Goal: Check status: Check status

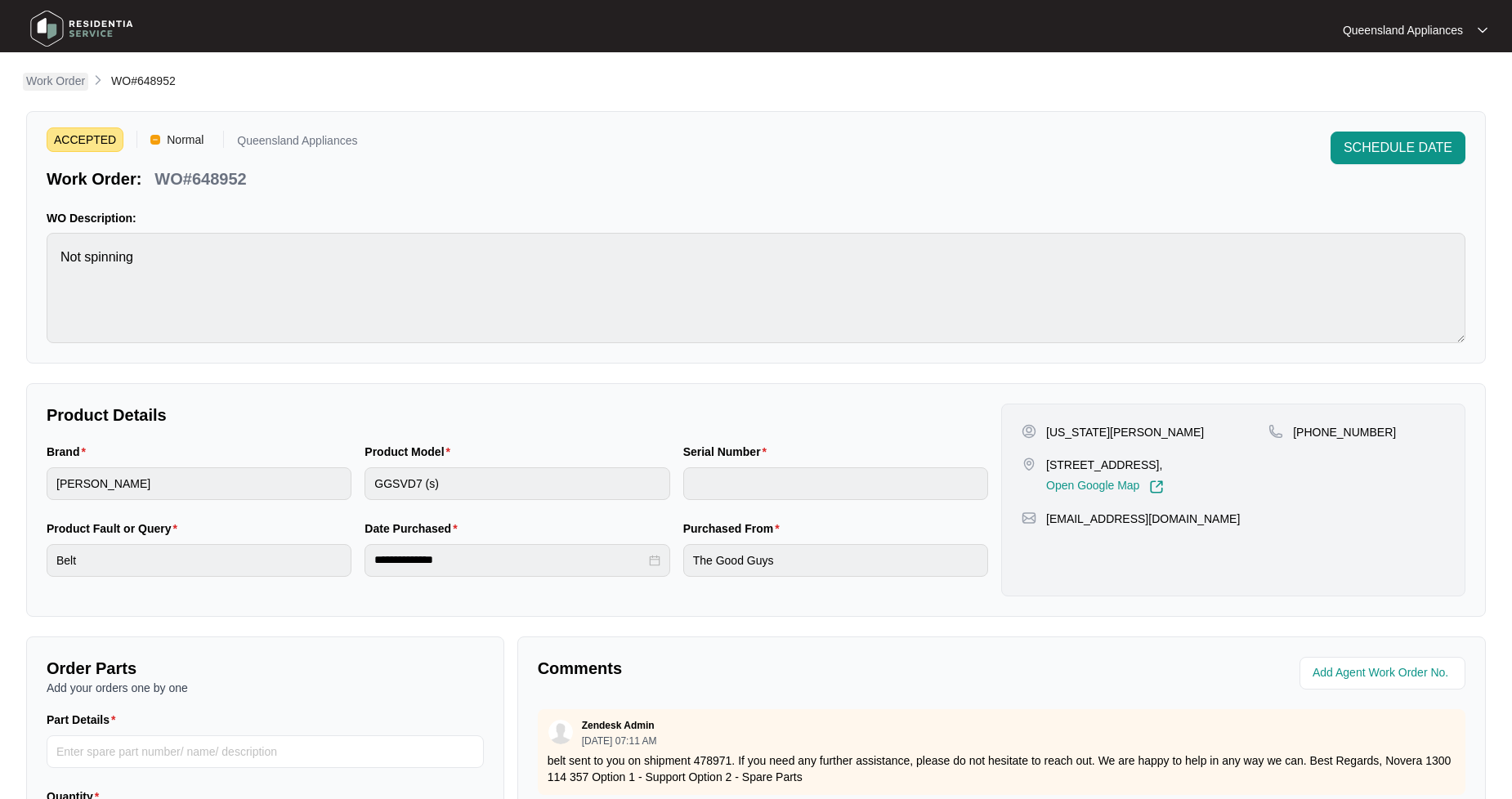
drag, startPoint x: 50, startPoint y: 71, endPoint x: 50, endPoint y: 83, distance: 12.0
click at [50, 80] on main "**********" at bounding box center [756, 541] width 1512 height 1084
click at [51, 86] on p "Work Order" at bounding box center [55, 80] width 59 height 16
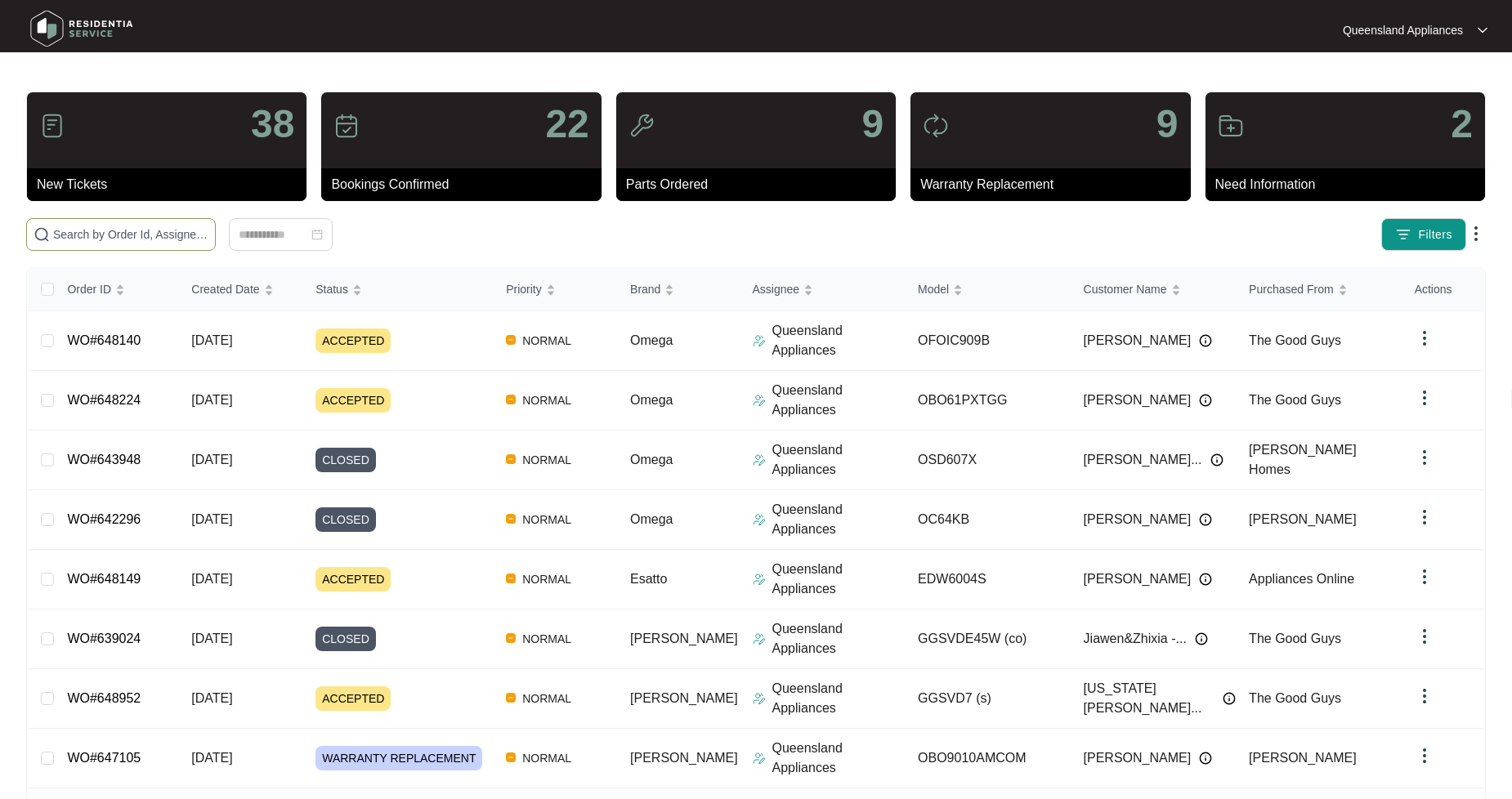
click at [150, 241] on input "text" at bounding box center [131, 234] width 155 height 18
paste input "645188"
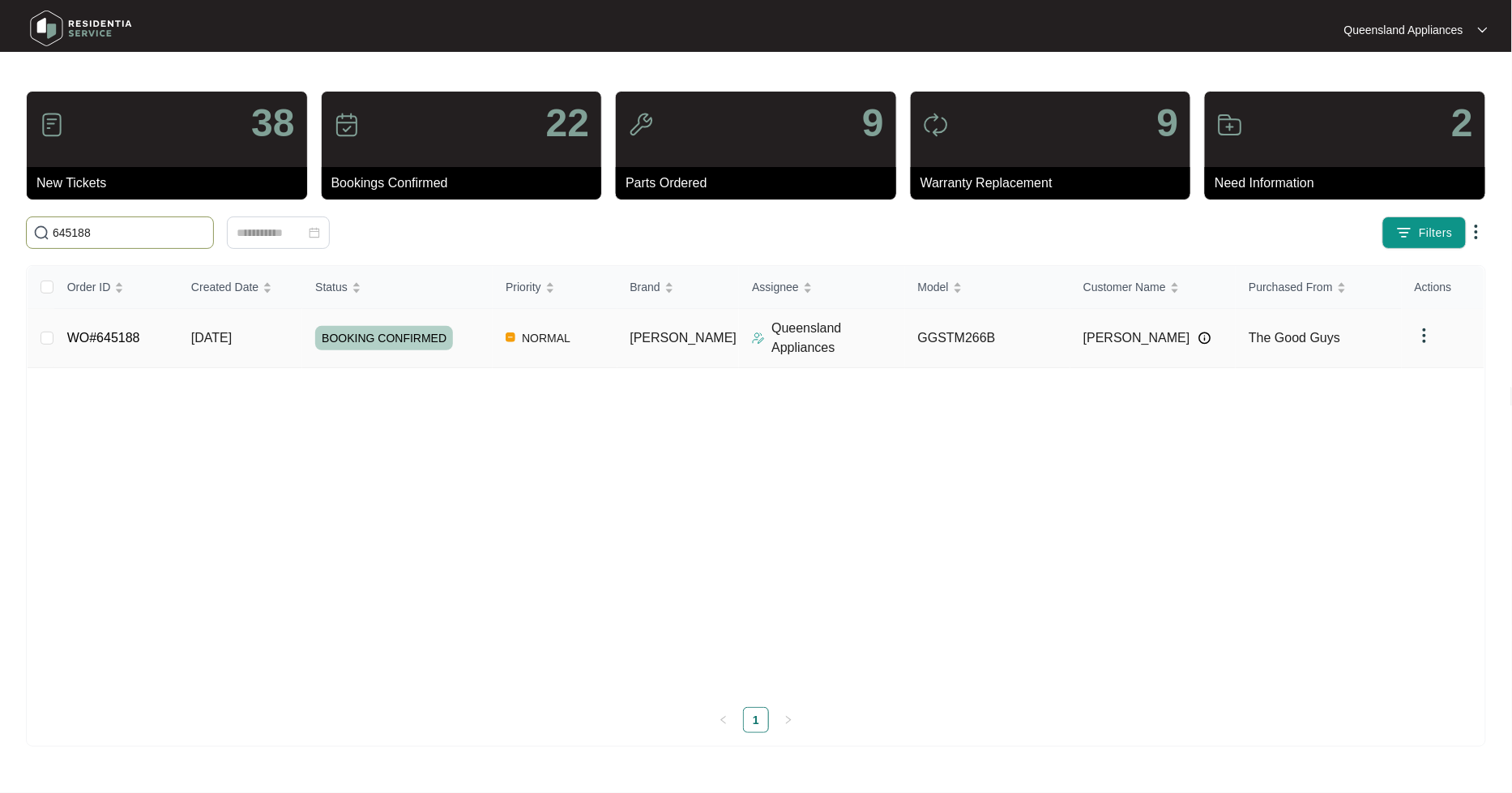
type input "645188"
click at [100, 331] on link "WO#645188" at bounding box center [104, 337] width 73 height 13
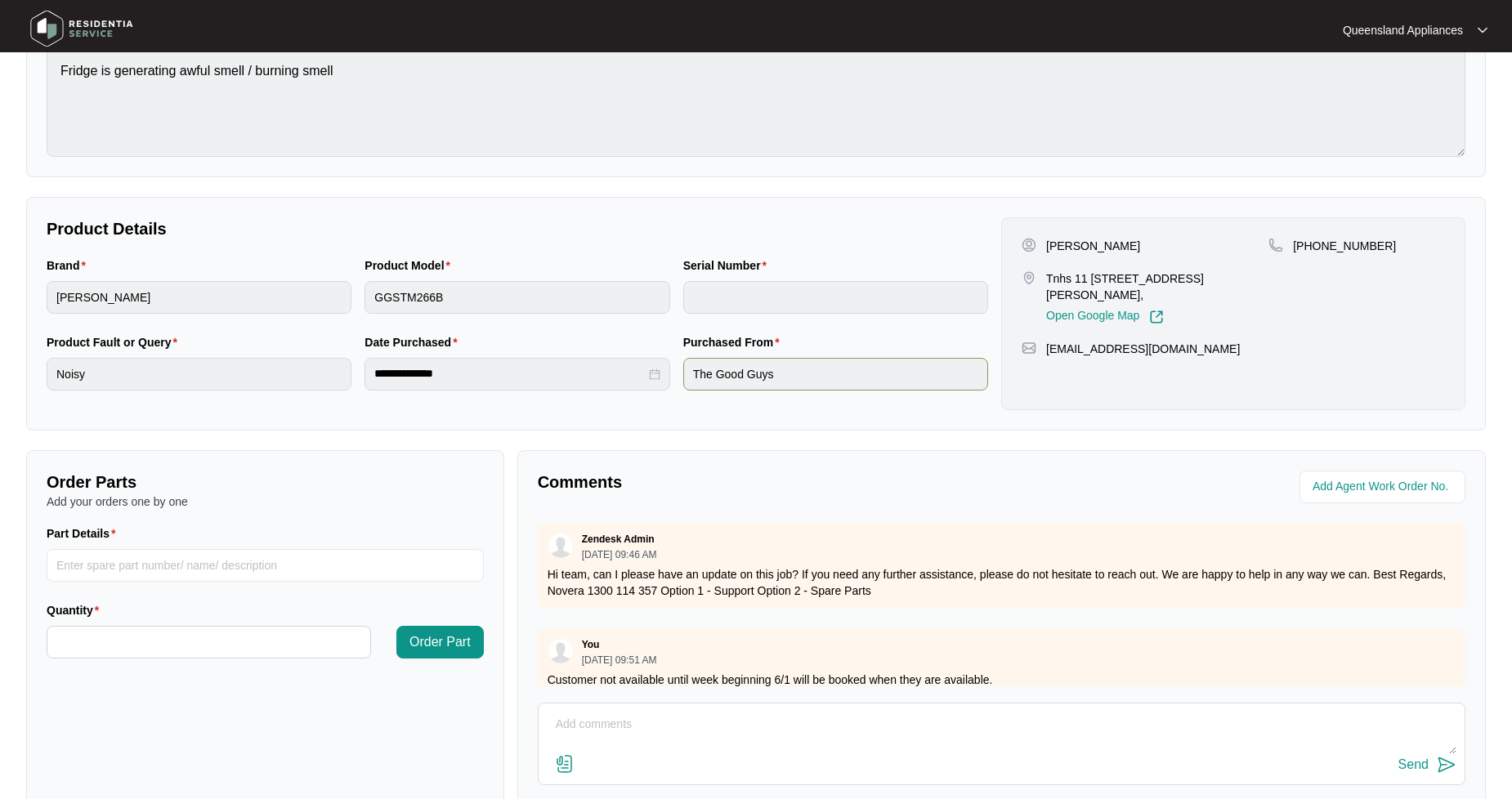
scroll to position [272, 0]
